Goal: Unclear

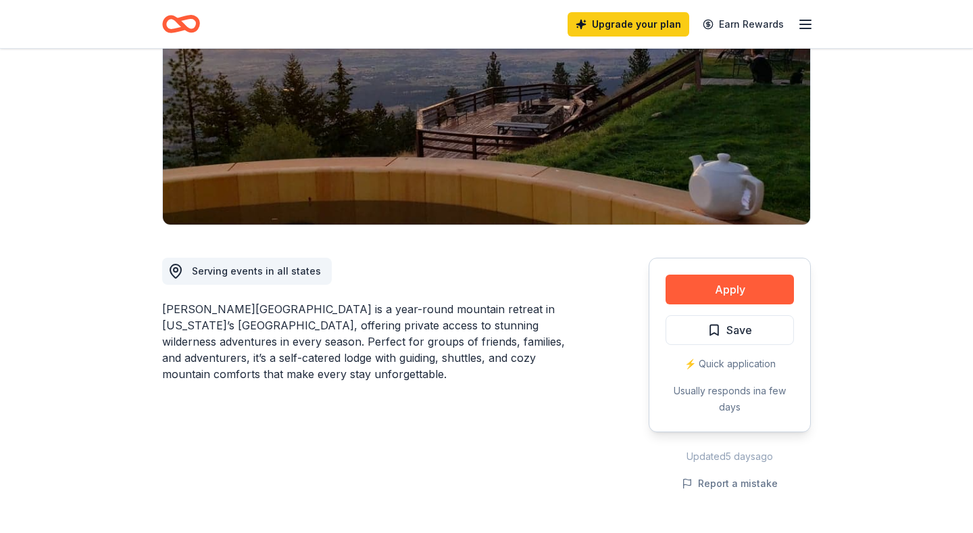
scroll to position [224, 0]
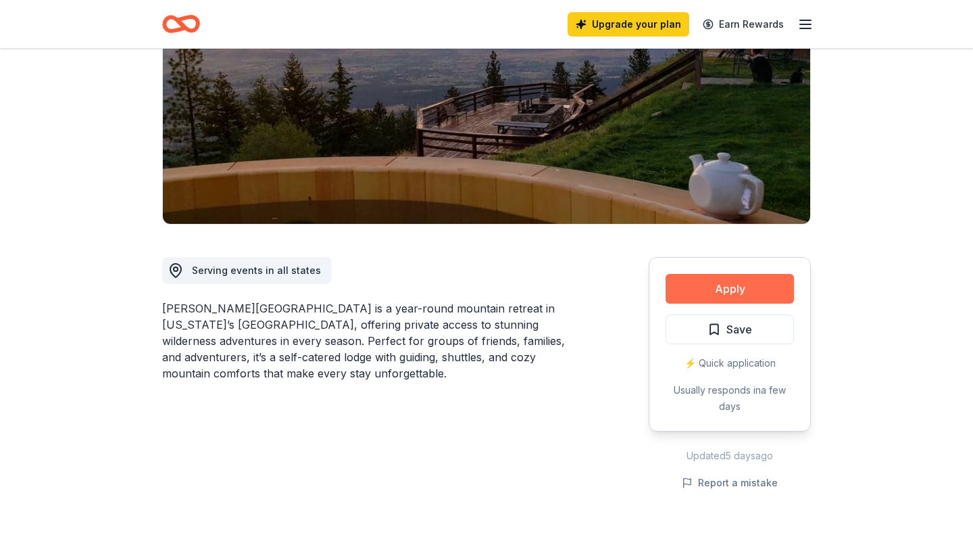
click at [727, 274] on button "Apply" at bounding box center [730, 289] width 128 height 30
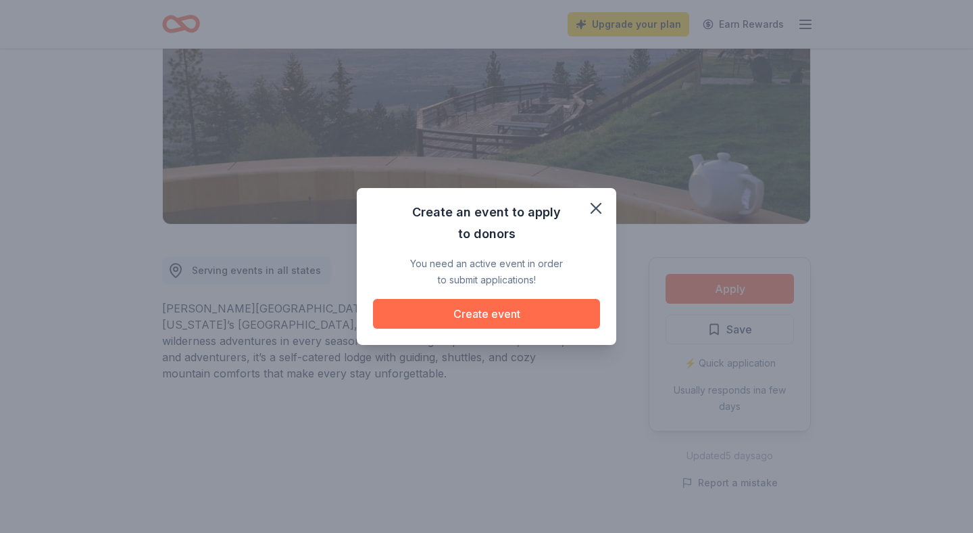
click at [540, 318] on button "Create event" at bounding box center [486, 314] width 227 height 30
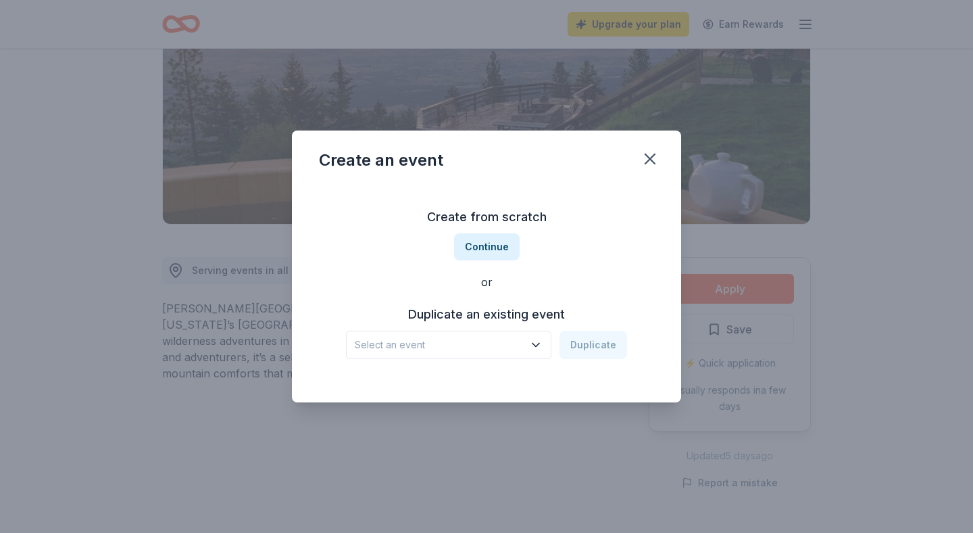
click at [511, 340] on span "Select an event" at bounding box center [439, 345] width 169 height 16
click at [536, 335] on button "Select an event" at bounding box center [448, 344] width 205 height 28
click at [502, 247] on button "Continue" at bounding box center [487, 246] width 66 height 27
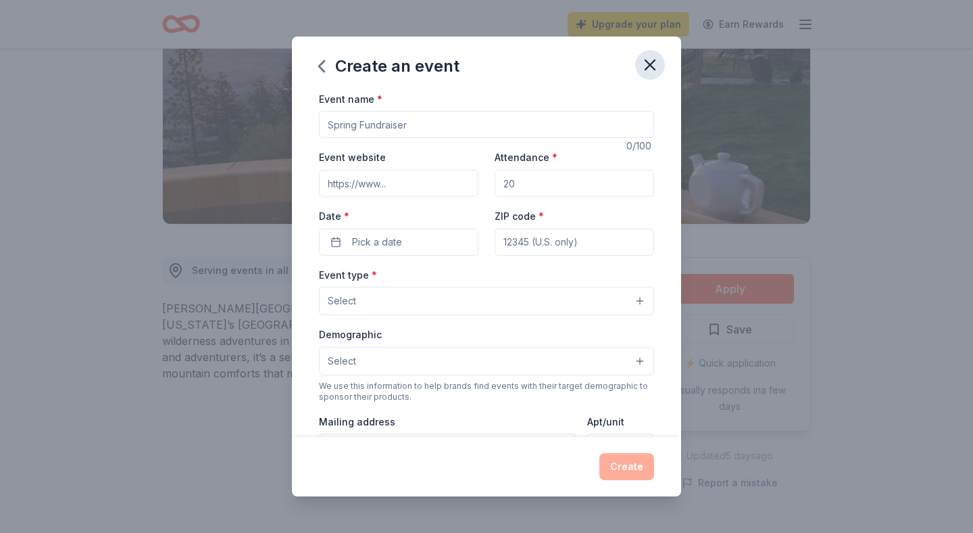
click at [646, 65] on icon "button" at bounding box center [650, 64] width 19 height 19
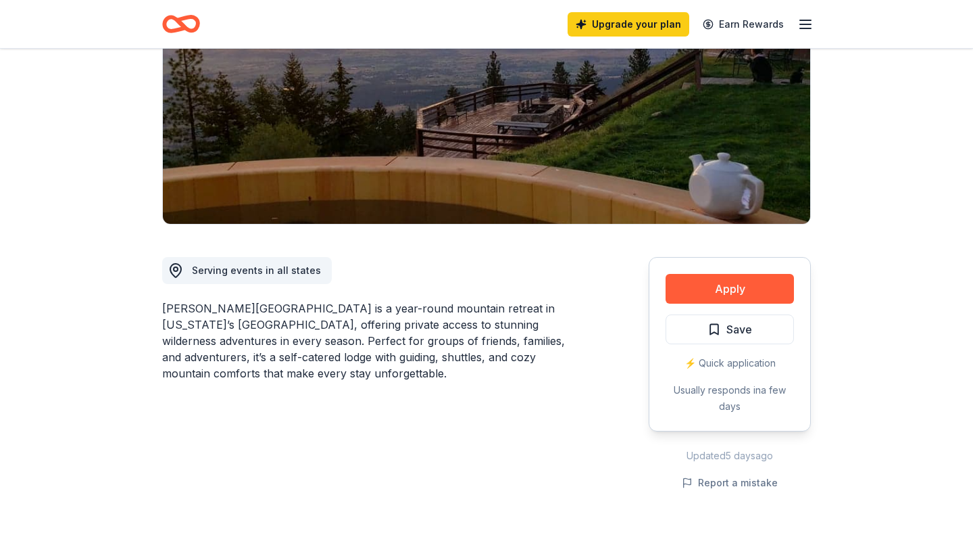
scroll to position [225, 0]
